Goal: Information Seeking & Learning: Learn about a topic

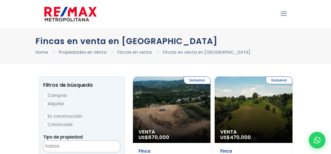
select select
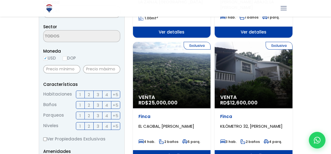
scroll to position [194, 0]
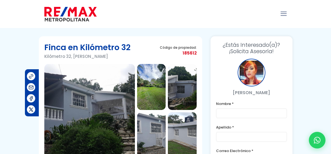
click at [73, 96] on img at bounding box center [89, 111] width 91 height 94
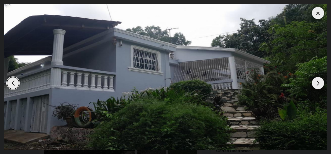
click at [316, 81] on div "Next slide" at bounding box center [318, 83] width 12 height 12
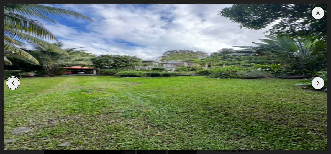
click at [316, 81] on div "Next slide" at bounding box center [318, 83] width 12 height 12
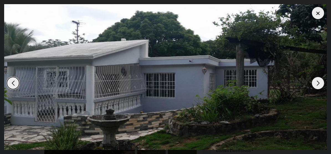
click at [316, 81] on div "Next slide" at bounding box center [318, 83] width 12 height 12
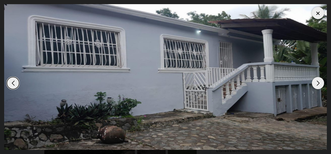
click at [316, 81] on div "Next slide" at bounding box center [318, 83] width 12 height 12
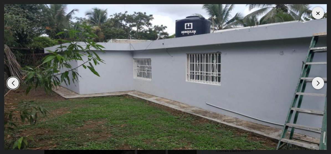
click at [316, 81] on div "Next slide" at bounding box center [318, 83] width 12 height 12
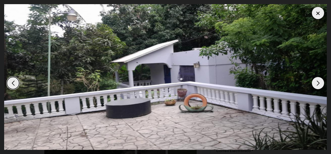
click at [316, 81] on div "Next slide" at bounding box center [318, 83] width 12 height 12
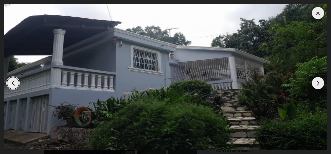
click at [316, 81] on div "Next slide" at bounding box center [318, 83] width 12 height 12
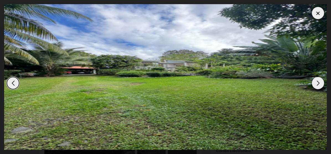
click at [315, 80] on div "Next slide" at bounding box center [318, 83] width 12 height 12
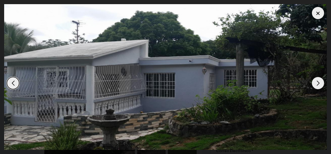
click at [315, 80] on div "Next slide" at bounding box center [318, 83] width 12 height 12
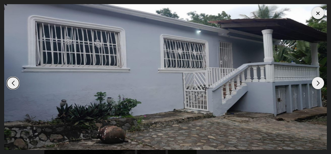
click at [321, 11] on div at bounding box center [318, 13] width 12 height 12
